Goal: Obtain resource: Download file/media

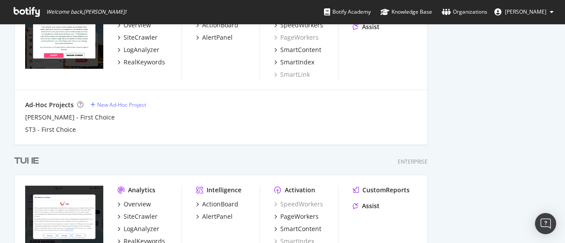
scroll to position [588, 0]
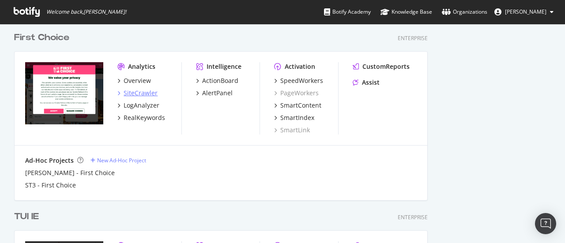
click at [151, 95] on div "SiteCrawler" at bounding box center [140, 93] width 34 height 9
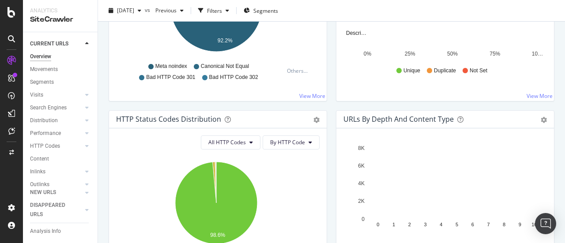
scroll to position [309, 0]
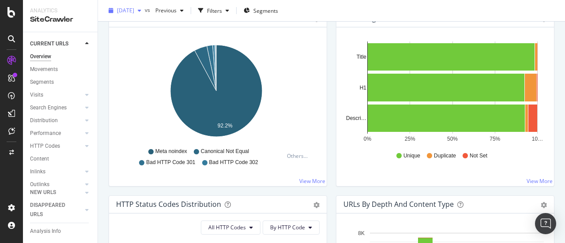
click at [145, 15] on div "[DATE]" at bounding box center [125, 10] width 40 height 13
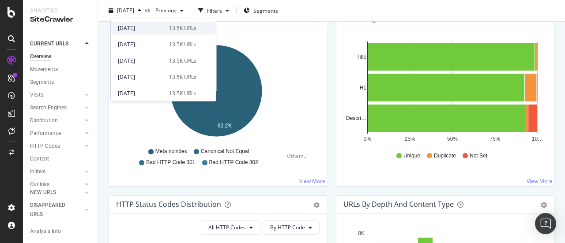
scroll to position [44, 0]
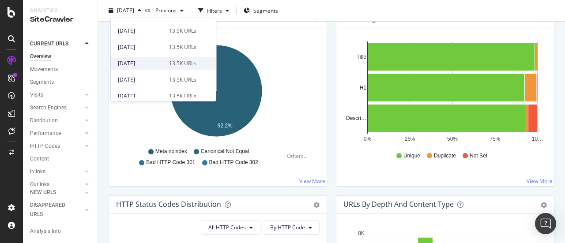
click at [162, 65] on div "[DATE] 13.5K URLs" at bounding box center [157, 64] width 79 height 8
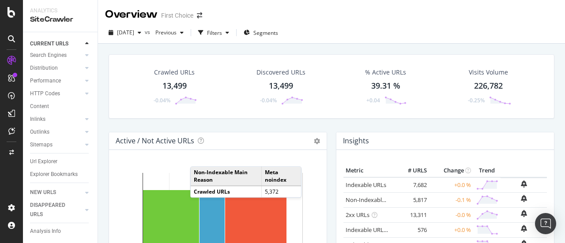
drag, startPoint x: 47, startPoint y: 154, endPoint x: 355, endPoint y: 0, distance: 344.2
click at [47, 157] on div "Url Explorer" at bounding box center [43, 161] width 27 height 9
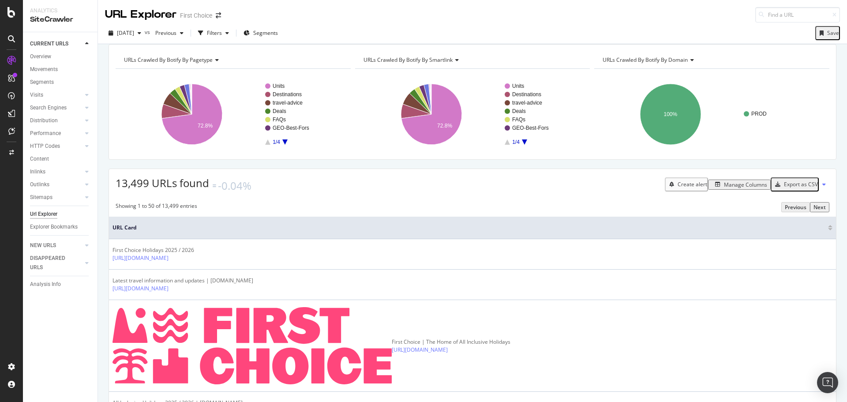
click at [564, 188] on div "Manage Columns" at bounding box center [745, 184] width 43 height 7
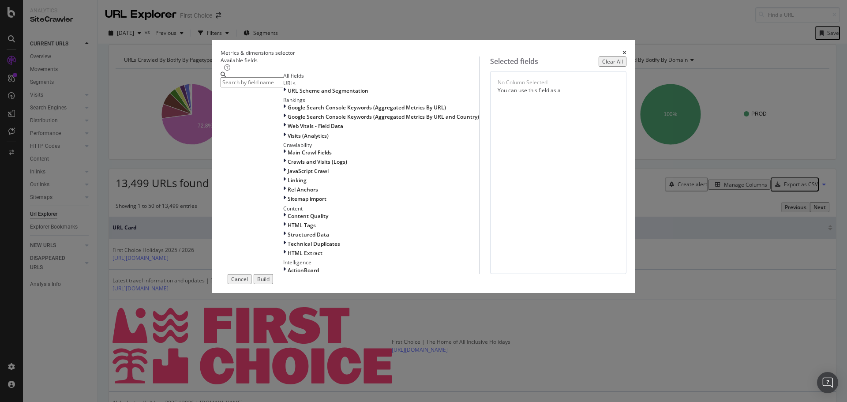
click at [564, 49] on div "Metrics & dimensions selector" at bounding box center [424, 52] width 406 height 7
click at [564, 50] on icon "times" at bounding box center [624, 52] width 4 height 5
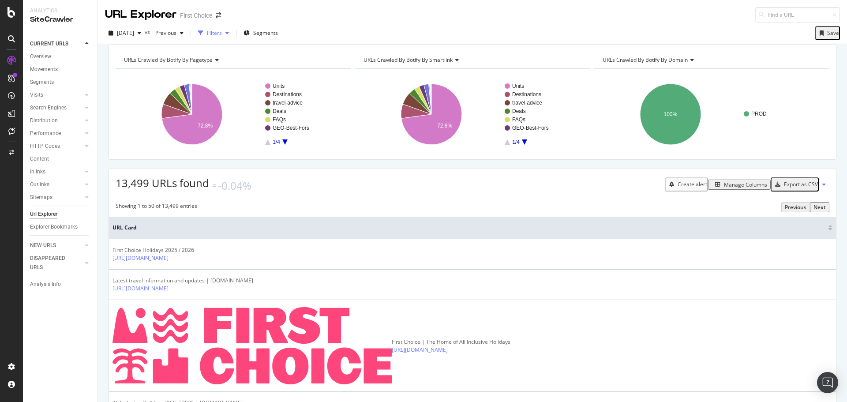
click at [207, 31] on div "button" at bounding box center [201, 33] width 12 height 12
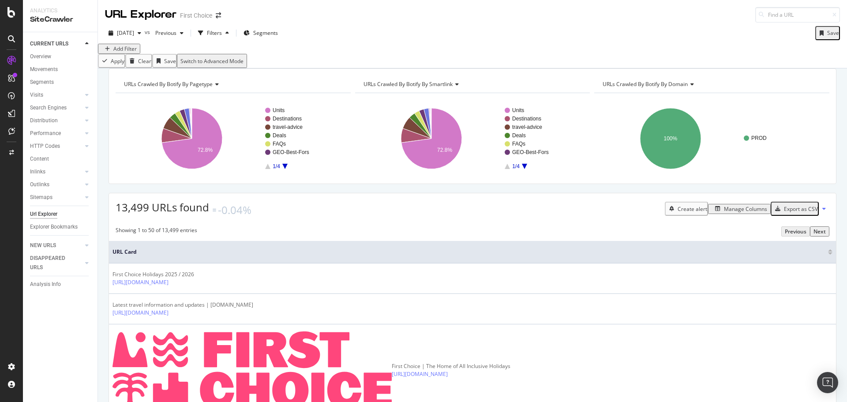
click at [133, 54] on div "Add Filter" at bounding box center [472, 49] width 749 height 10
click at [133, 52] on div "Add Filter" at bounding box center [124, 48] width 23 height 7
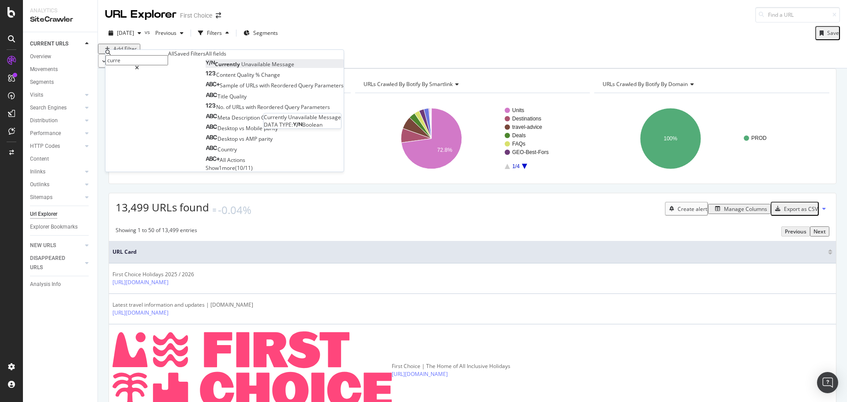
type input "curre"
click at [272, 68] on span "Message" at bounding box center [283, 63] width 22 height 7
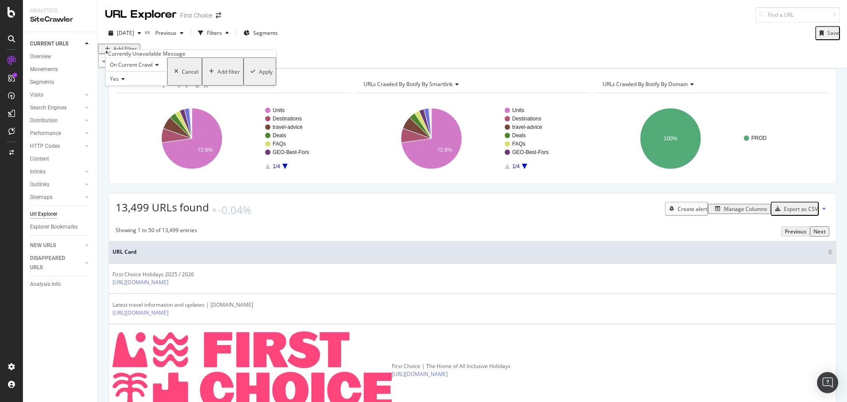
click at [259, 75] on div "Apply" at bounding box center [266, 71] width 14 height 7
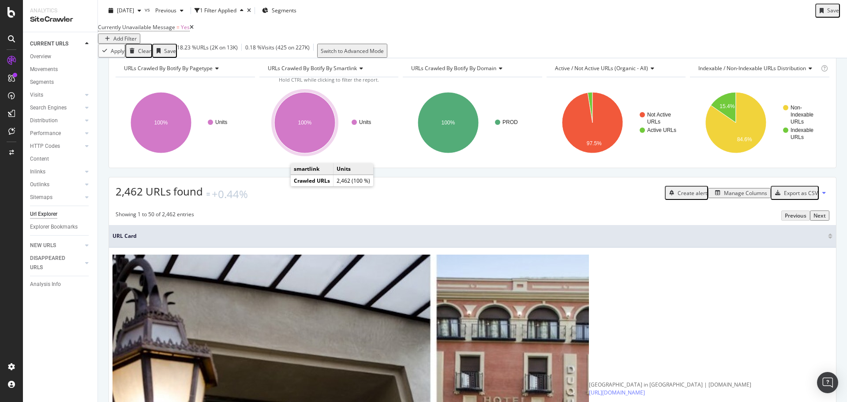
scroll to position [44, 0]
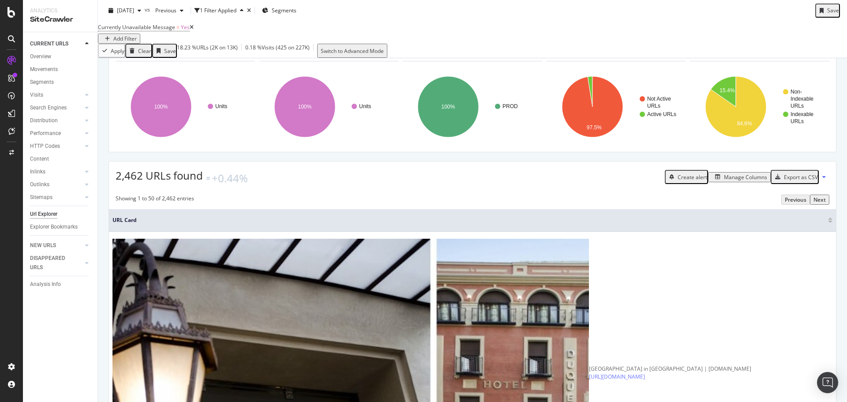
click at [564, 181] on div "Manage Columns" at bounding box center [745, 176] width 43 height 7
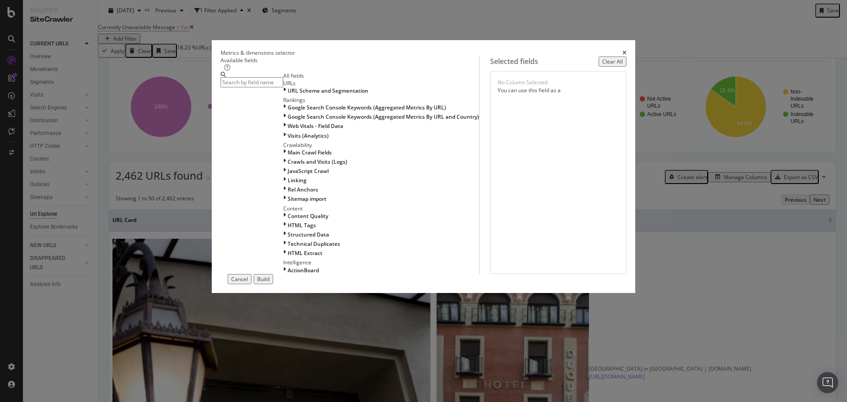
click at [283, 87] on input "modal" at bounding box center [252, 82] width 63 height 10
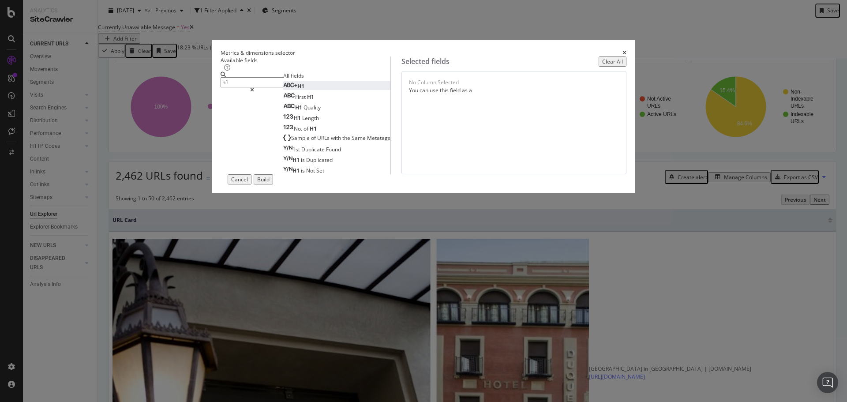
type input "h1"
click at [301, 90] on div "H1" at bounding box center [293, 85] width 21 height 7
click at [269, 183] on div "Build" at bounding box center [263, 179] width 12 height 7
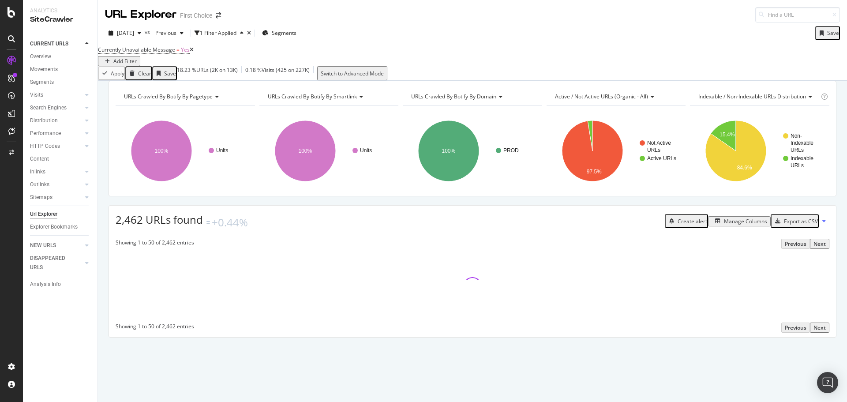
click at [564, 225] on div "Manage Columns" at bounding box center [745, 220] width 43 height 7
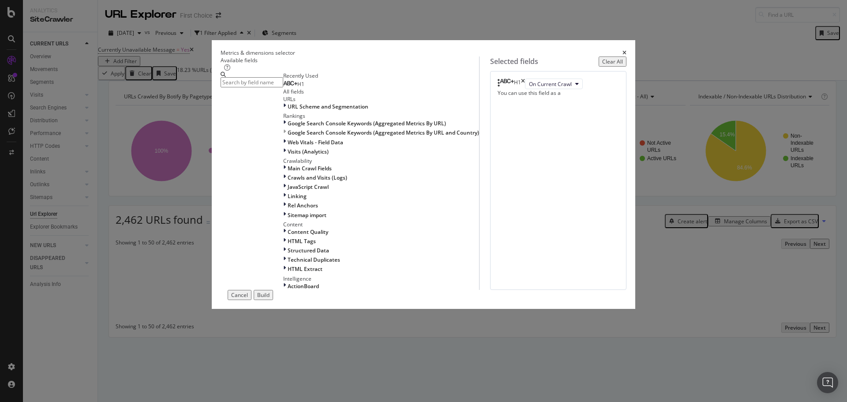
click at [283, 87] on input "modal" at bounding box center [252, 82] width 63 height 10
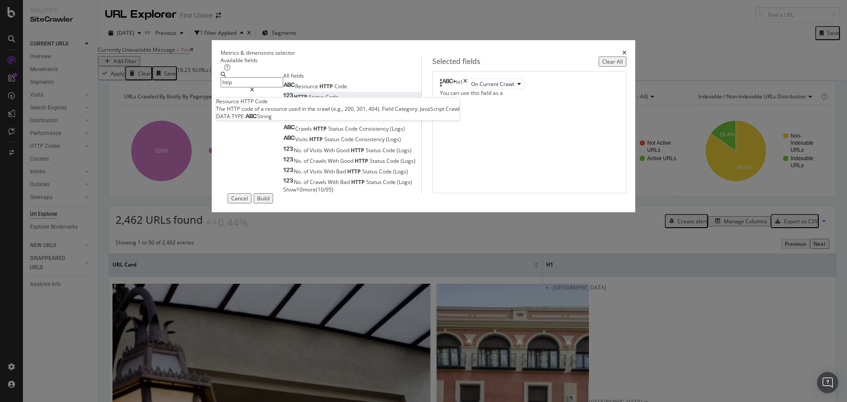
type input "http"
click at [309, 101] on span "Status" at bounding box center [317, 96] width 17 height 7
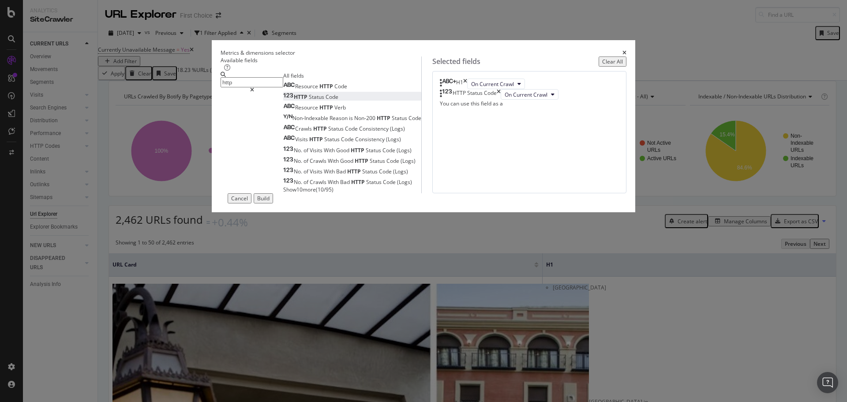
click at [269, 202] on div "Build" at bounding box center [263, 198] width 12 height 7
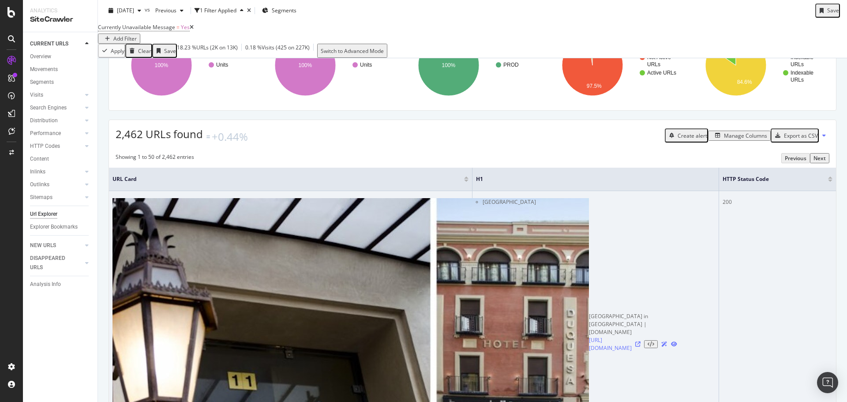
scroll to position [88, 0]
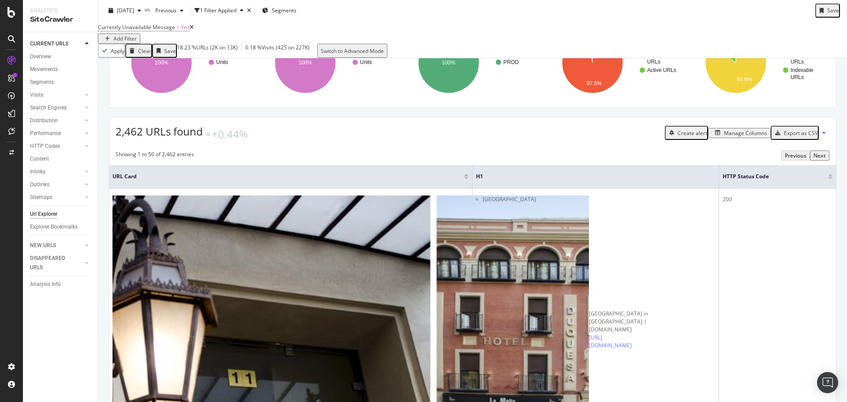
click at [564, 138] on div "Export as CSV" at bounding box center [794, 132] width 46 height 11
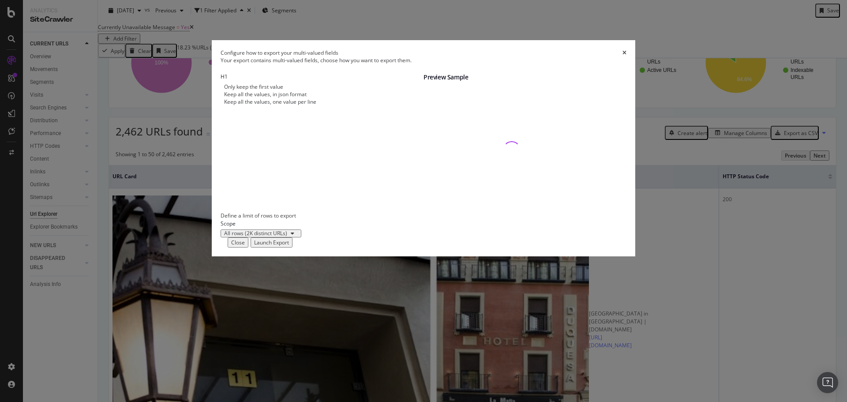
click at [316, 105] on div "Keep all the values, one value per line" at bounding box center [270, 101] width 92 height 7
click at [289, 243] on div "Launch Export" at bounding box center [271, 242] width 35 height 7
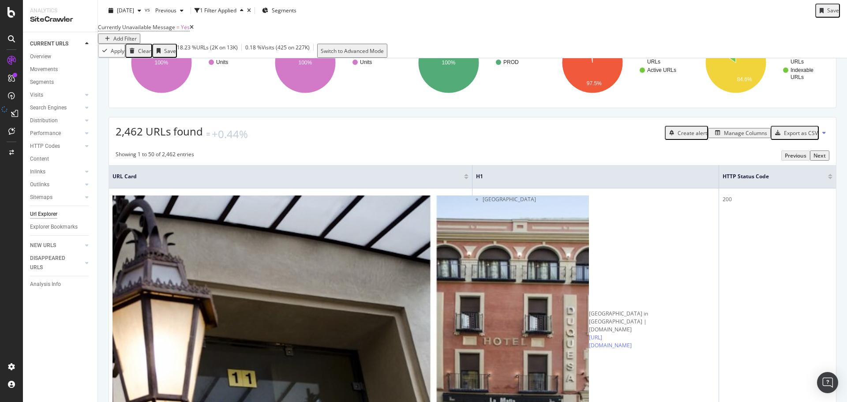
scroll to position [0, 0]
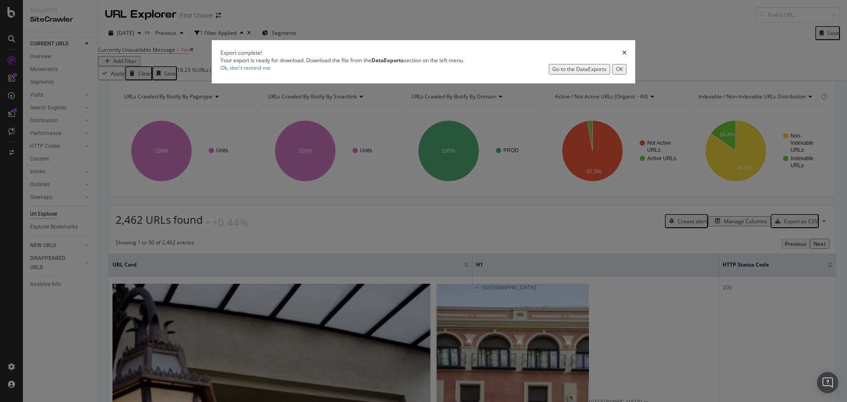
click at [552, 73] on div "Go to the DataExports" at bounding box center [579, 68] width 54 height 7
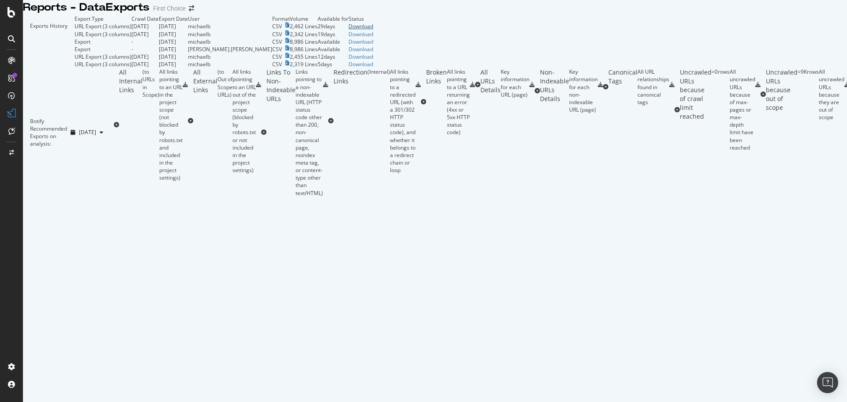
click at [373, 30] on div "Download" at bounding box center [360, 25] width 25 height 7
